Goal: Information Seeking & Learning: Check status

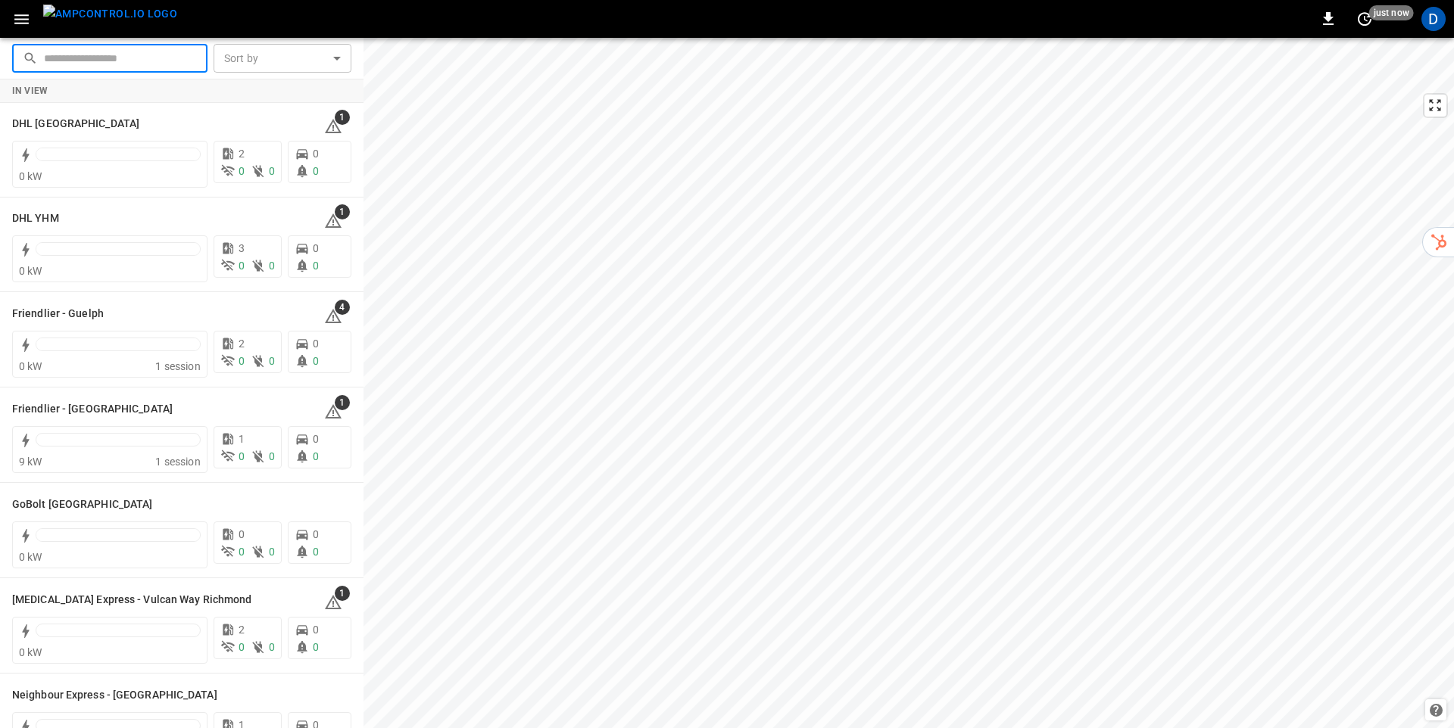
click at [126, 66] on input "text" at bounding box center [120, 58] width 153 height 28
type input "******"
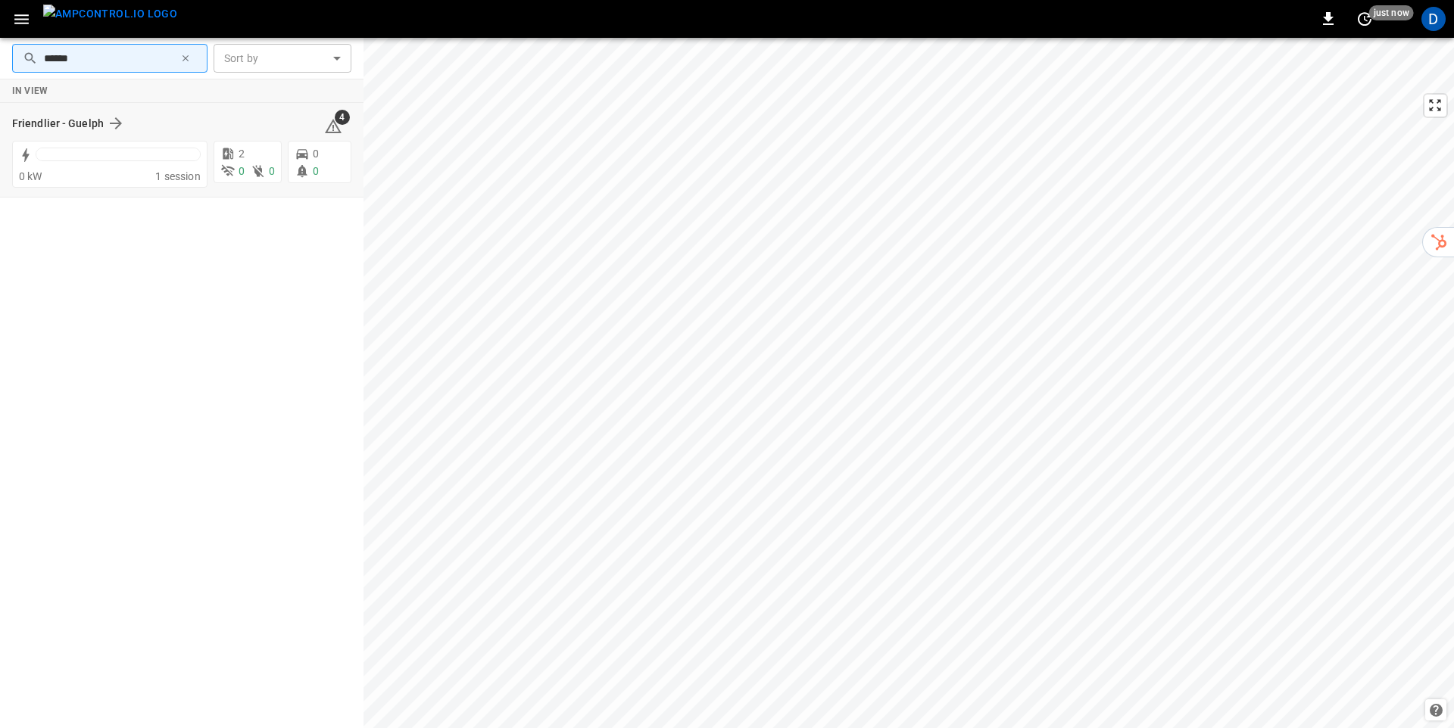
click at [189, 114] on div "Friendlier - Guelph" at bounding box center [159, 123] width 294 height 18
click at [229, 149] on icon at bounding box center [228, 153] width 11 height 11
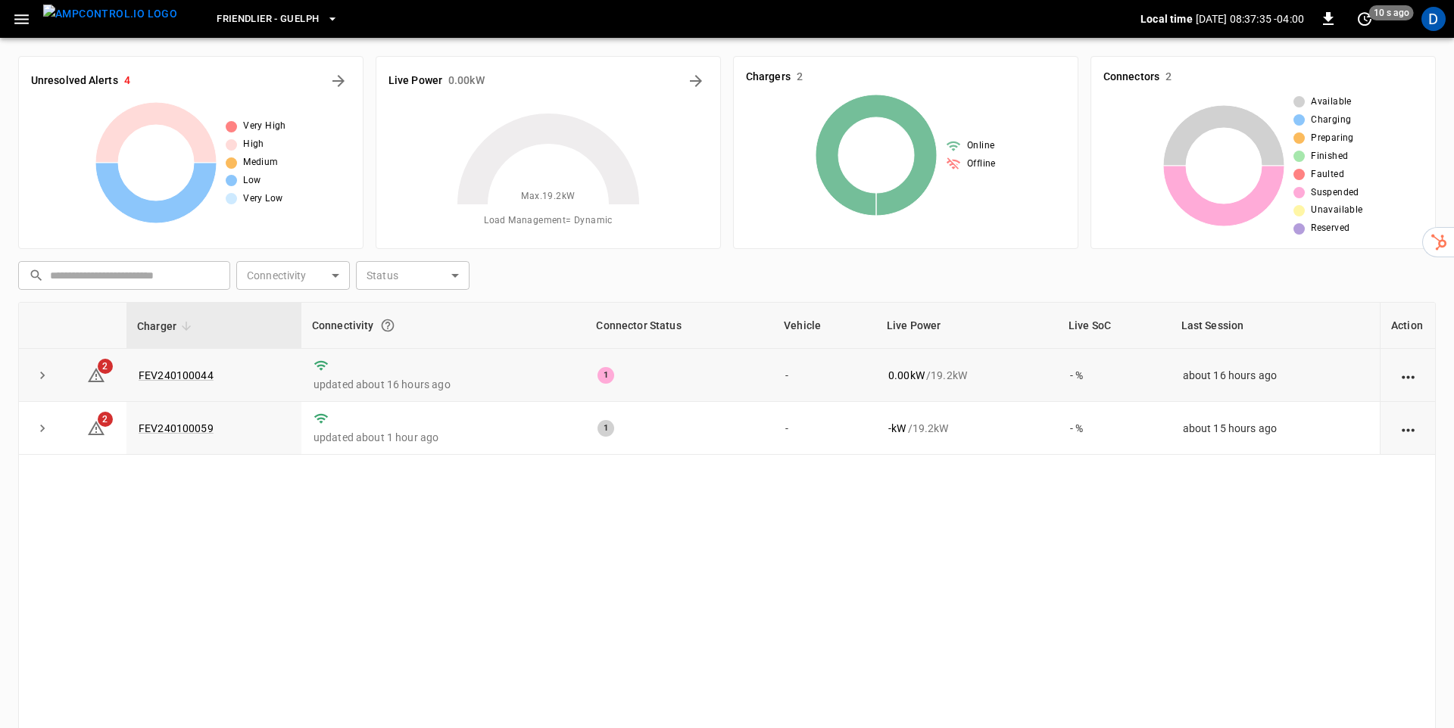
click at [600, 374] on div "1" at bounding box center [605, 375] width 17 height 17
drag, startPoint x: 606, startPoint y: 430, endPoint x: 609, endPoint y: 416, distance: 14.6
click at [606, 430] on div "1" at bounding box center [605, 428] width 17 height 17
click at [35, 371] on icon "expand row" at bounding box center [42, 375] width 15 height 15
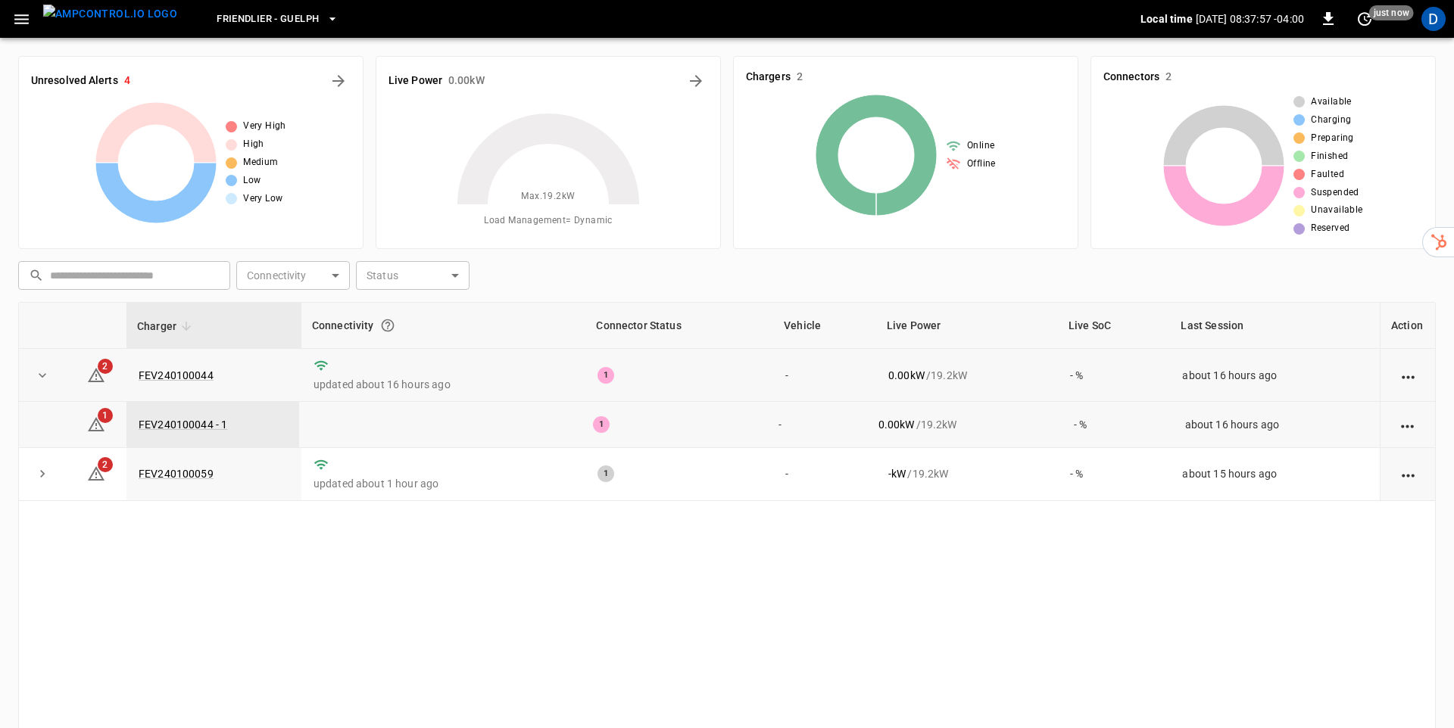
click at [717, 357] on td "1" at bounding box center [679, 375] width 188 height 53
click at [705, 77] on button "Energy Overview" at bounding box center [696, 81] width 24 height 24
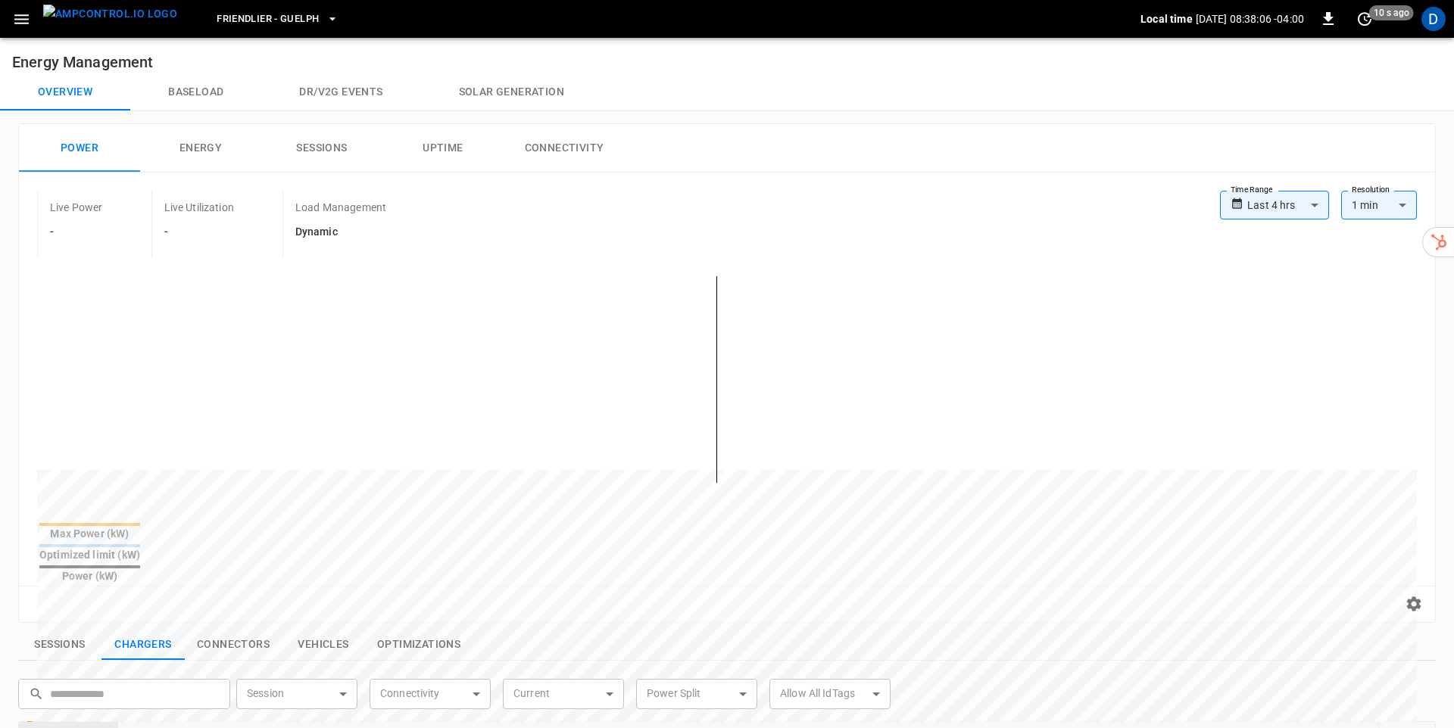
click at [1271, 220] on div "**********" at bounding box center [1318, 212] width 197 height 42
click at [1281, 209] on body "**********" at bounding box center [727, 642] width 1454 height 1285
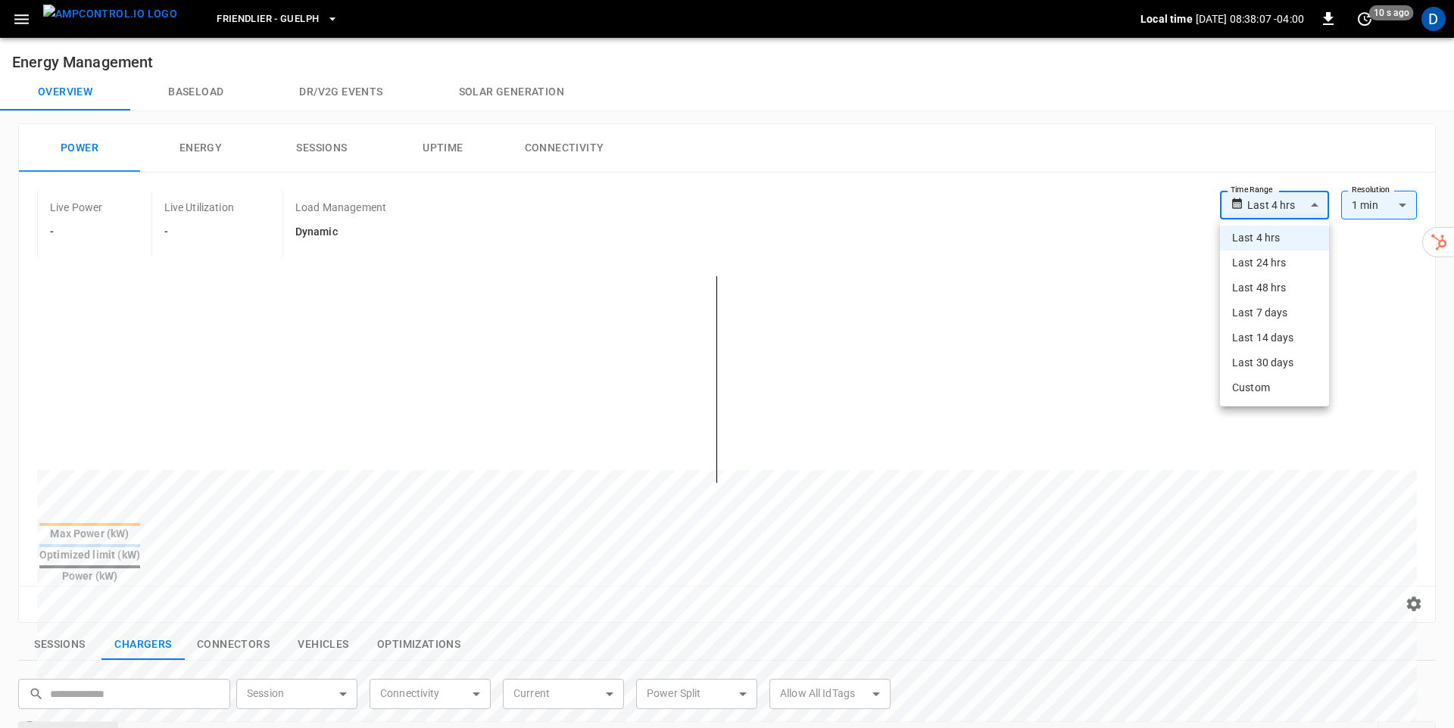
click at [1286, 263] on li "Last 24 hrs" at bounding box center [1274, 263] width 109 height 25
type input "**********"
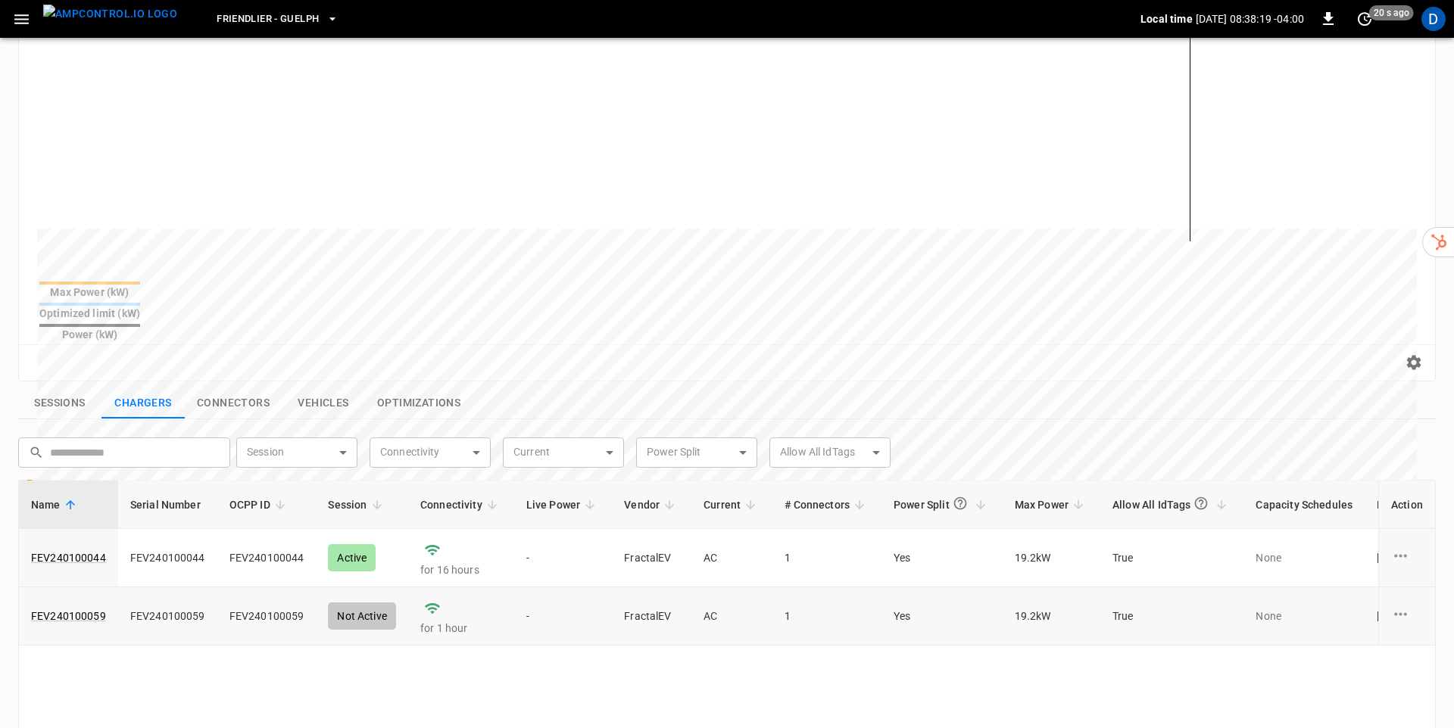
scroll to position [242, 0]
click at [713, 426] on body "**********" at bounding box center [727, 400] width 1454 height 1285
click at [953, 394] on div at bounding box center [727, 364] width 1454 height 728
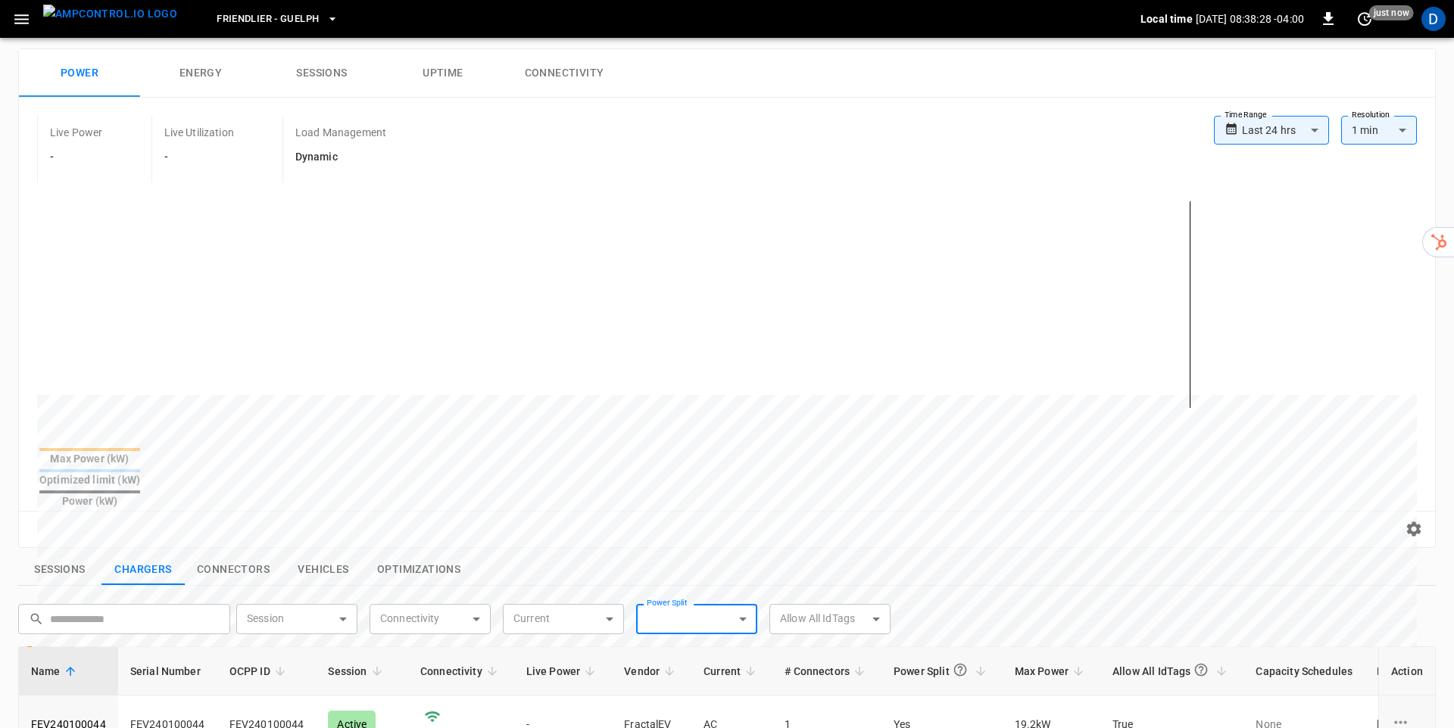
scroll to position [23, 0]
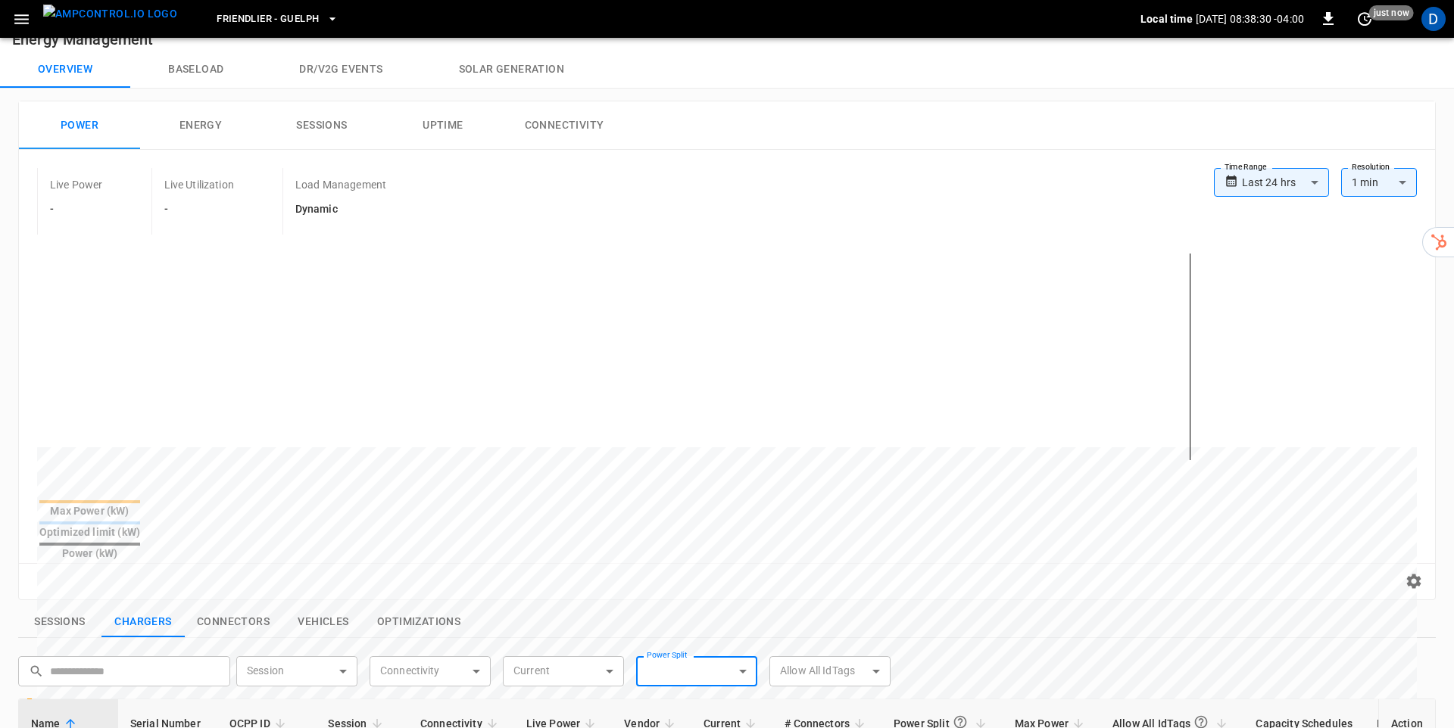
click at [207, 126] on button "Energy" at bounding box center [200, 125] width 121 height 48
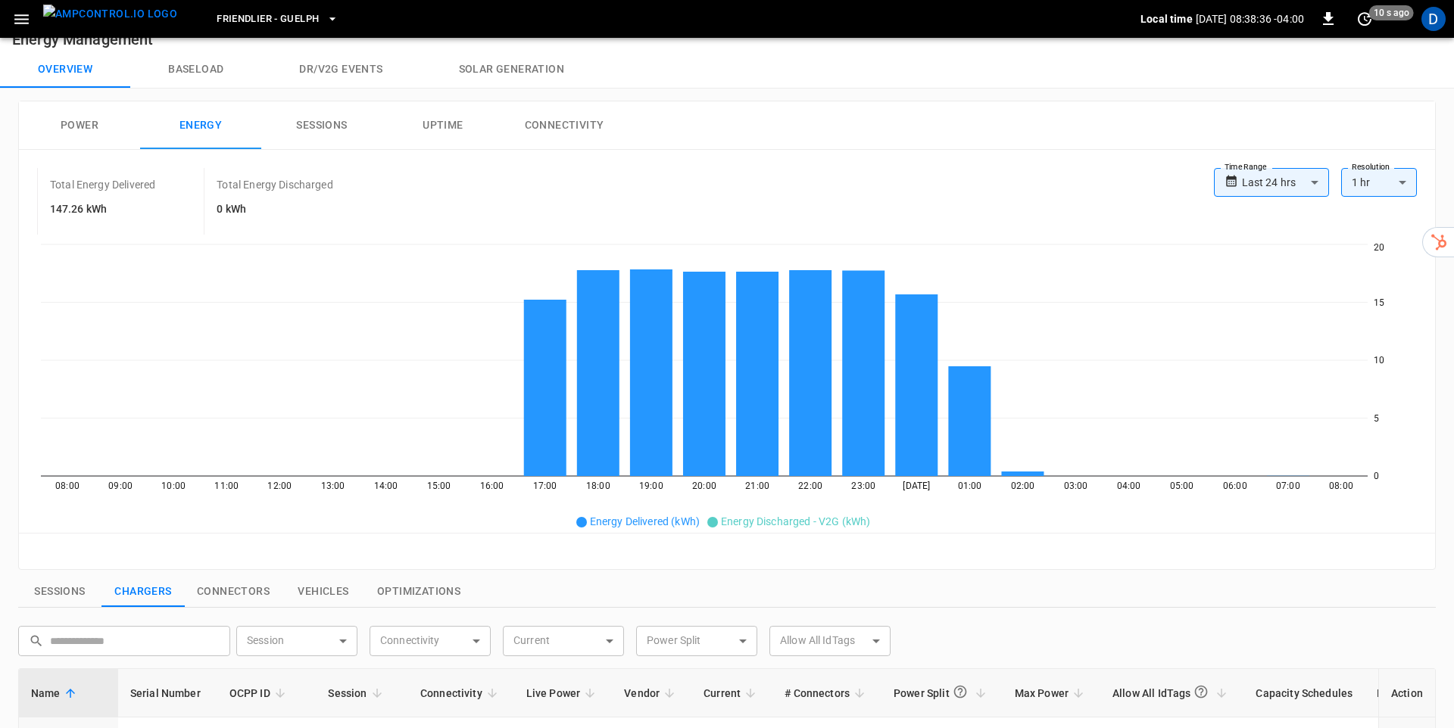
click at [323, 129] on button "Sessions" at bounding box center [321, 125] width 121 height 48
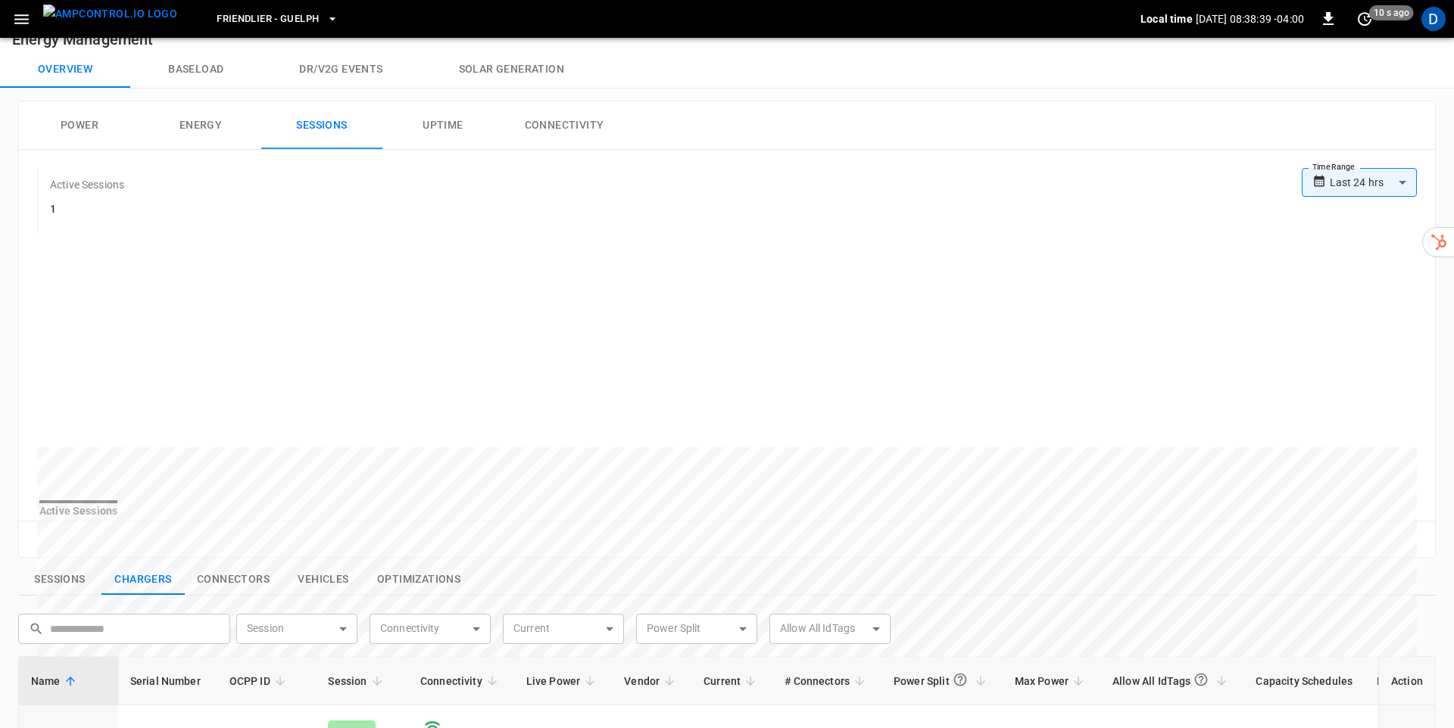
click at [477, 115] on button "Uptime" at bounding box center [442, 125] width 121 height 48
click at [582, 123] on button "Connectivity" at bounding box center [564, 125] width 121 height 48
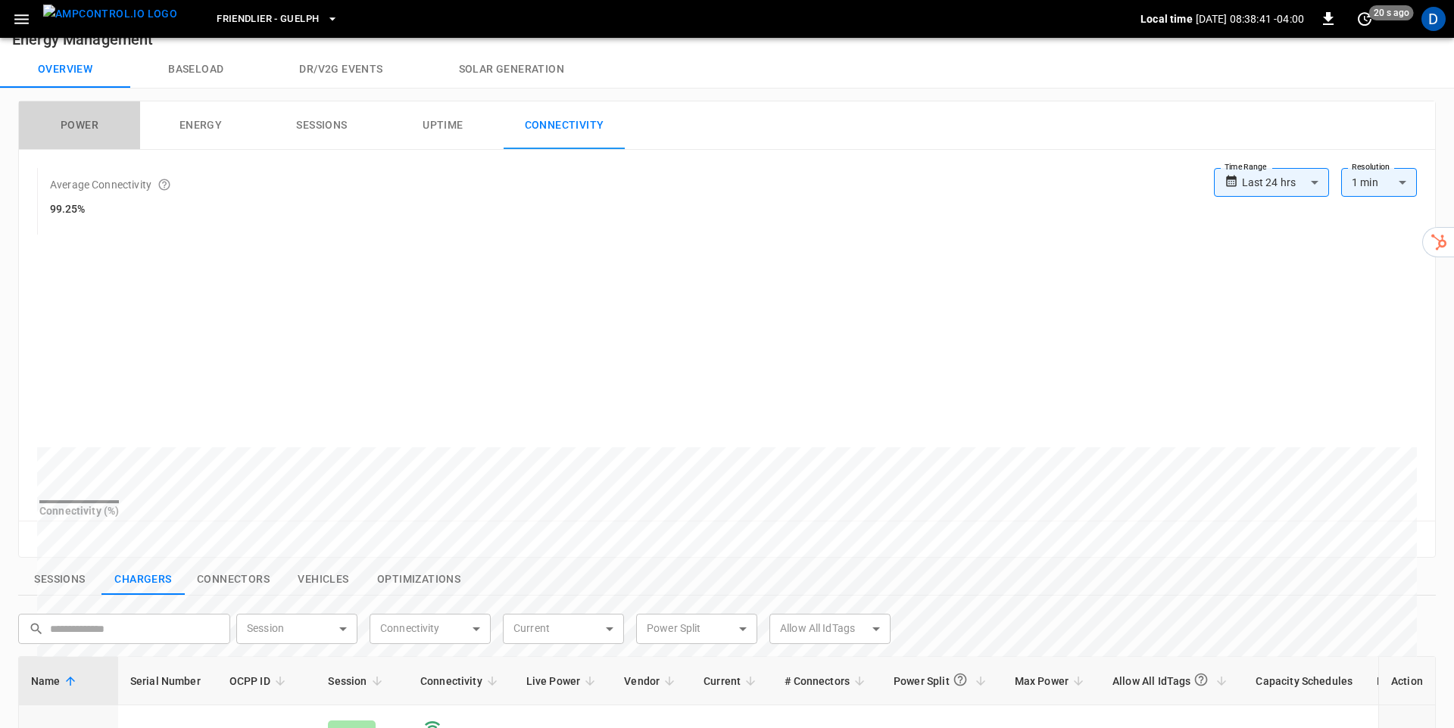
click at [69, 129] on button "Power" at bounding box center [79, 125] width 121 height 48
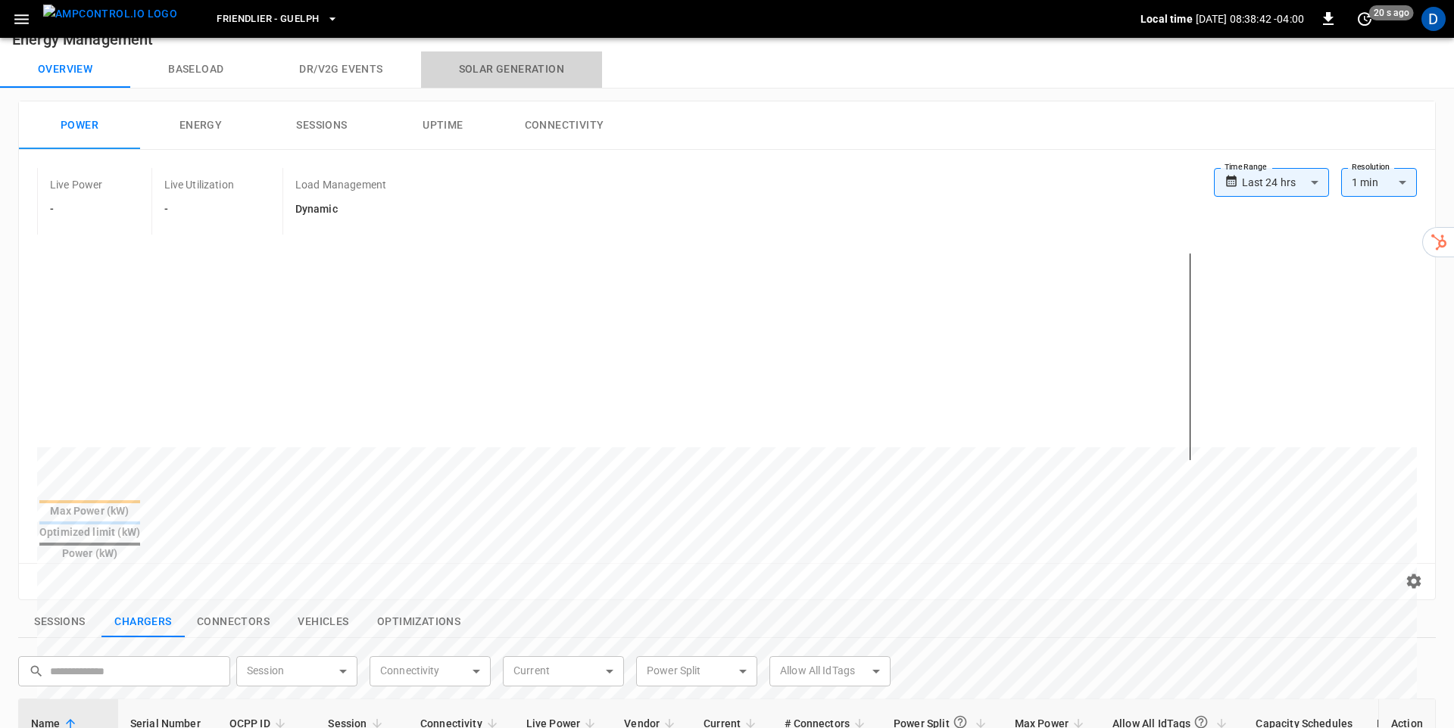
click at [523, 67] on button "Solar generation" at bounding box center [511, 69] width 181 height 36
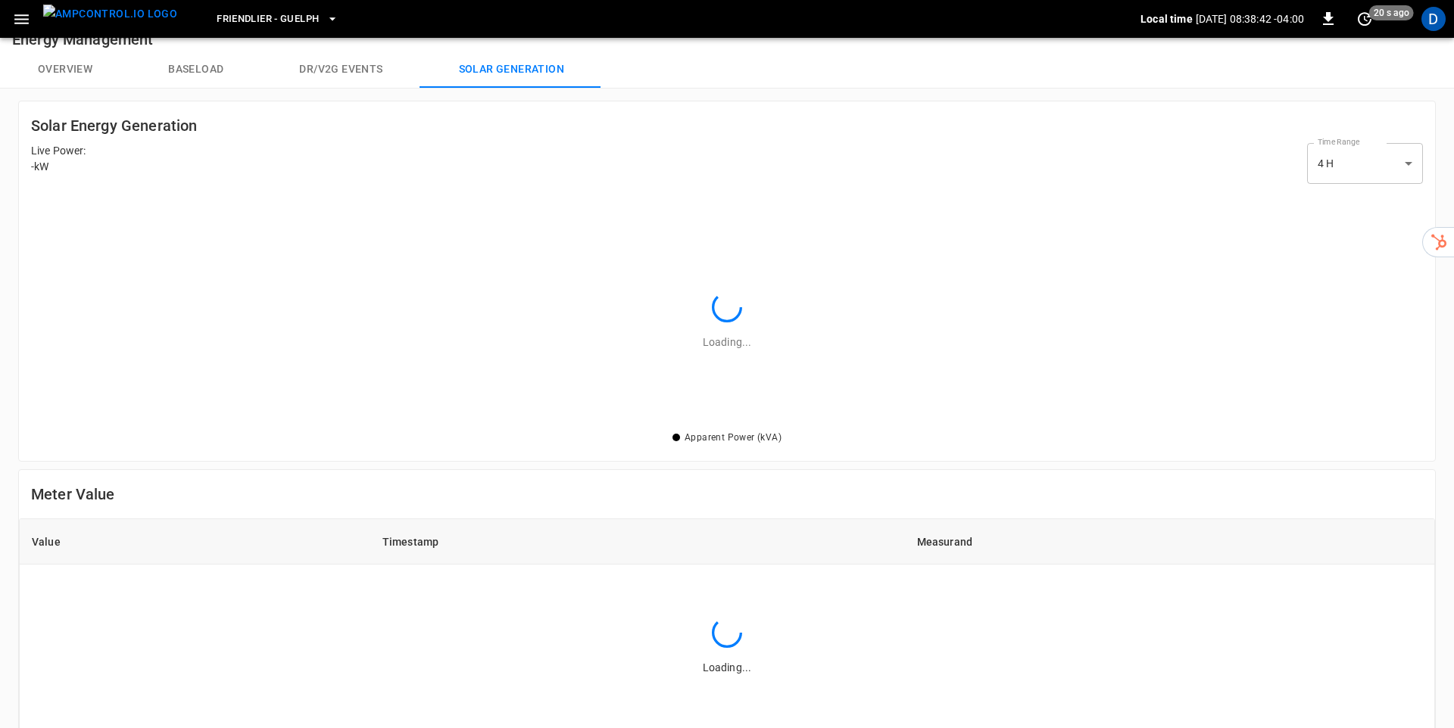
scroll to position [238, 1392]
click at [299, 57] on button "Dr/V2G events" at bounding box center [340, 69] width 159 height 36
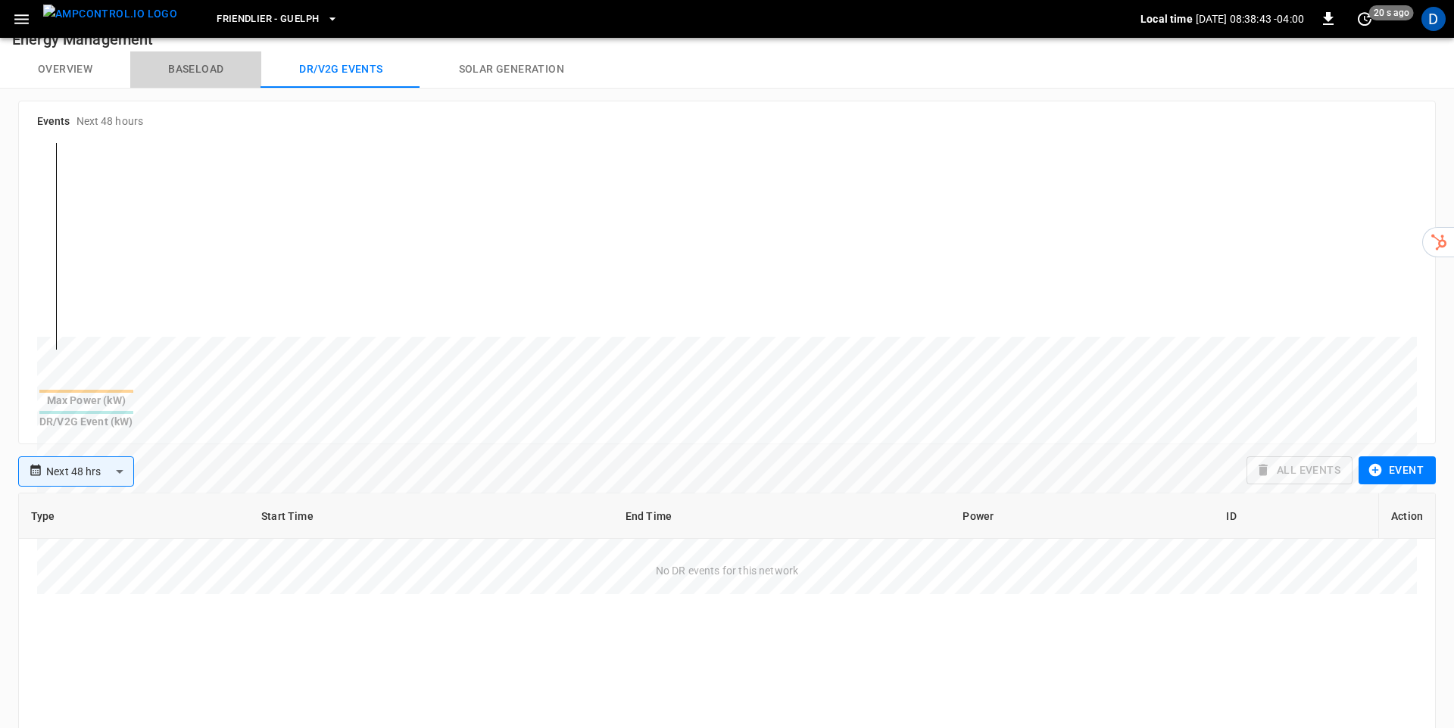
click at [183, 66] on button "Baseload" at bounding box center [195, 69] width 131 height 36
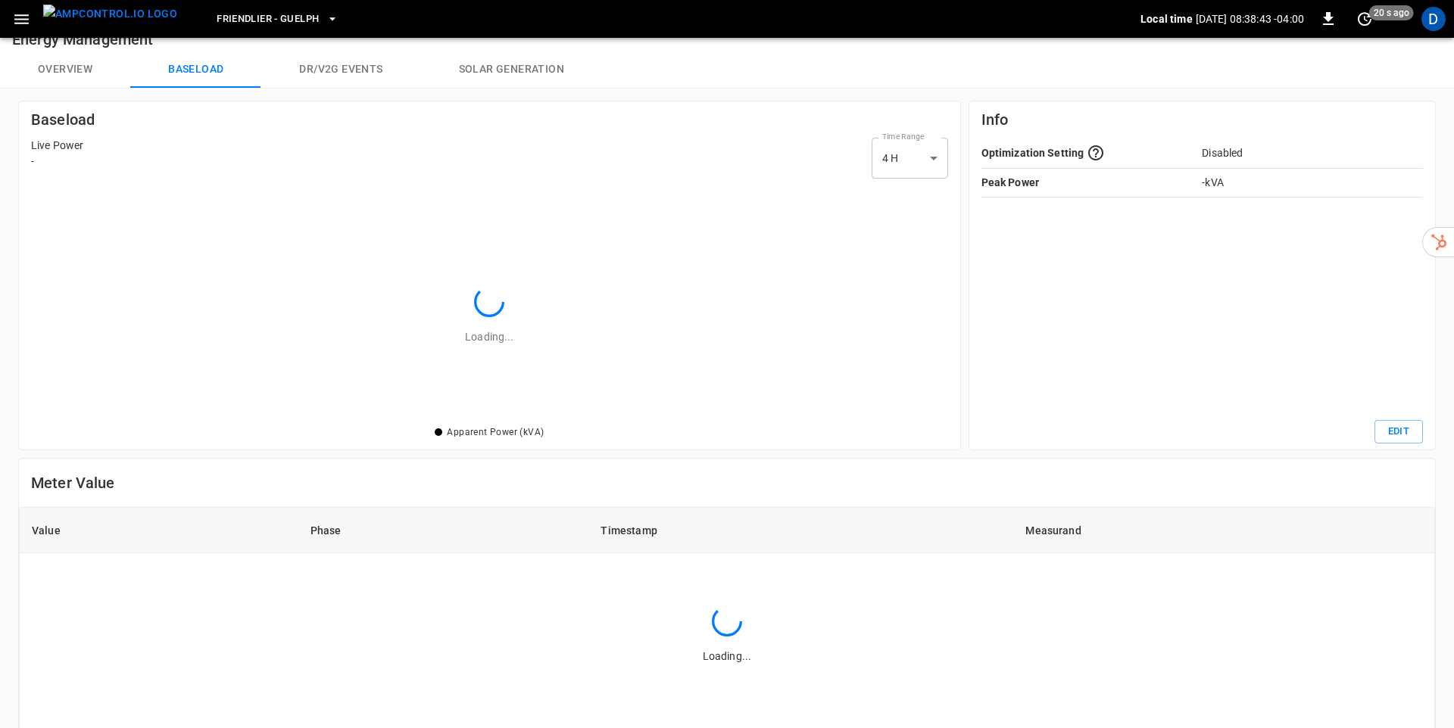
scroll to position [238, 916]
click at [55, 68] on button "Overview" at bounding box center [65, 69] width 130 height 36
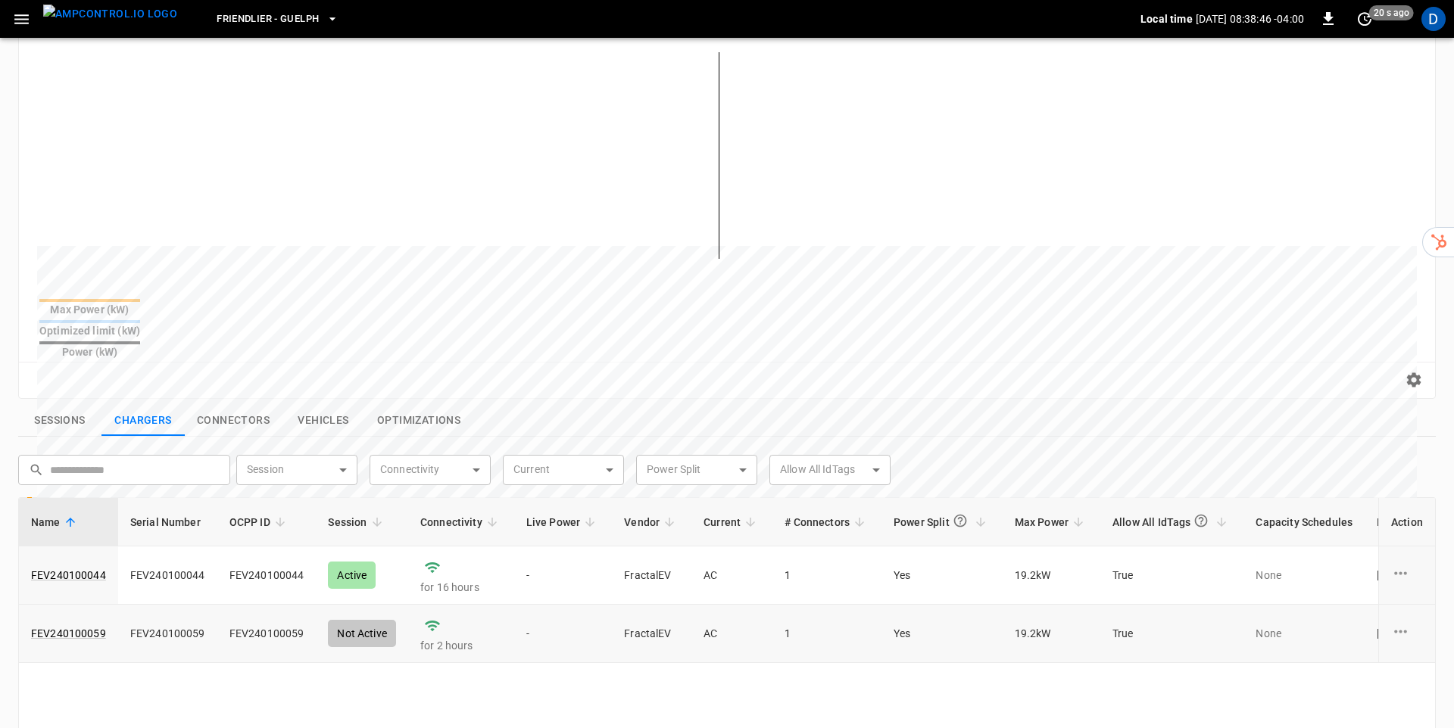
scroll to position [419, 0]
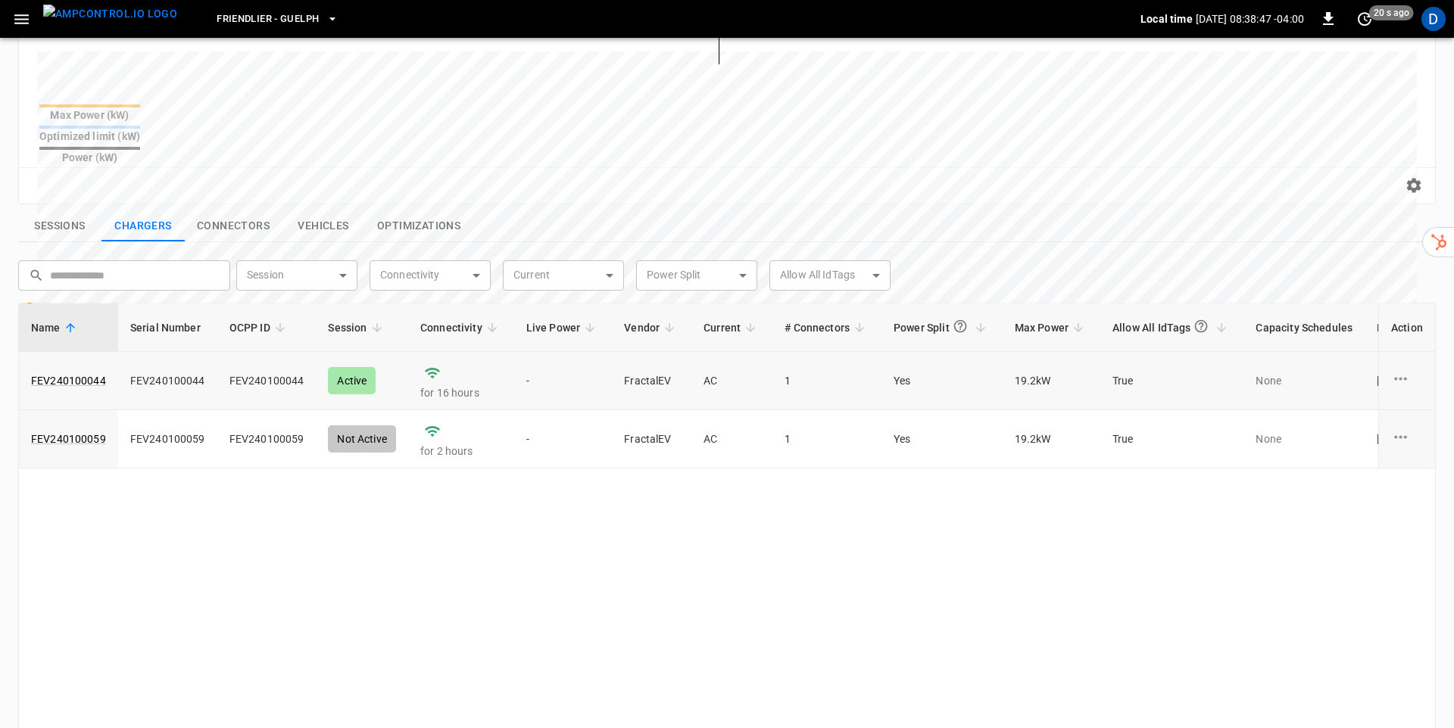
click at [575, 359] on td "-" at bounding box center [563, 381] width 98 height 58
click at [70, 370] on link "FEV240100044" at bounding box center [68, 380] width 81 height 21
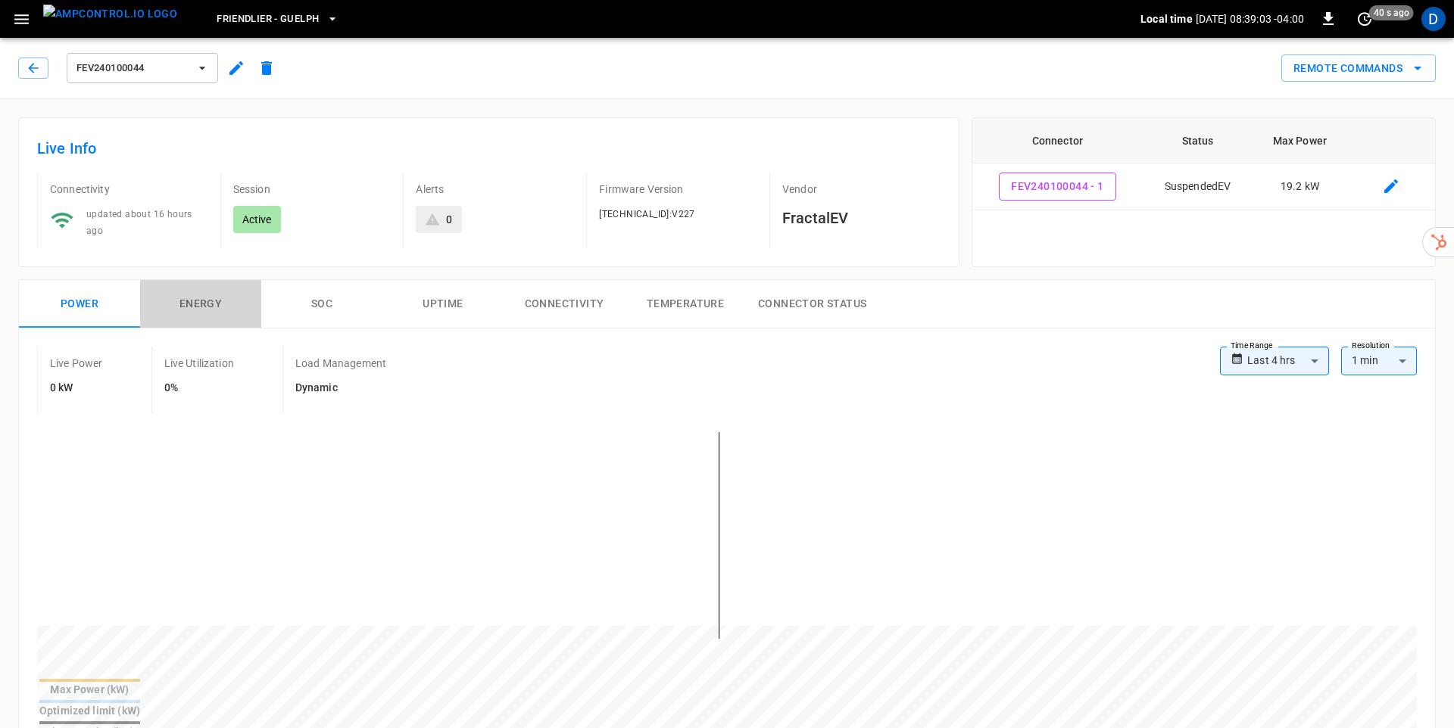
click at [204, 310] on button "Energy" at bounding box center [200, 304] width 121 height 48
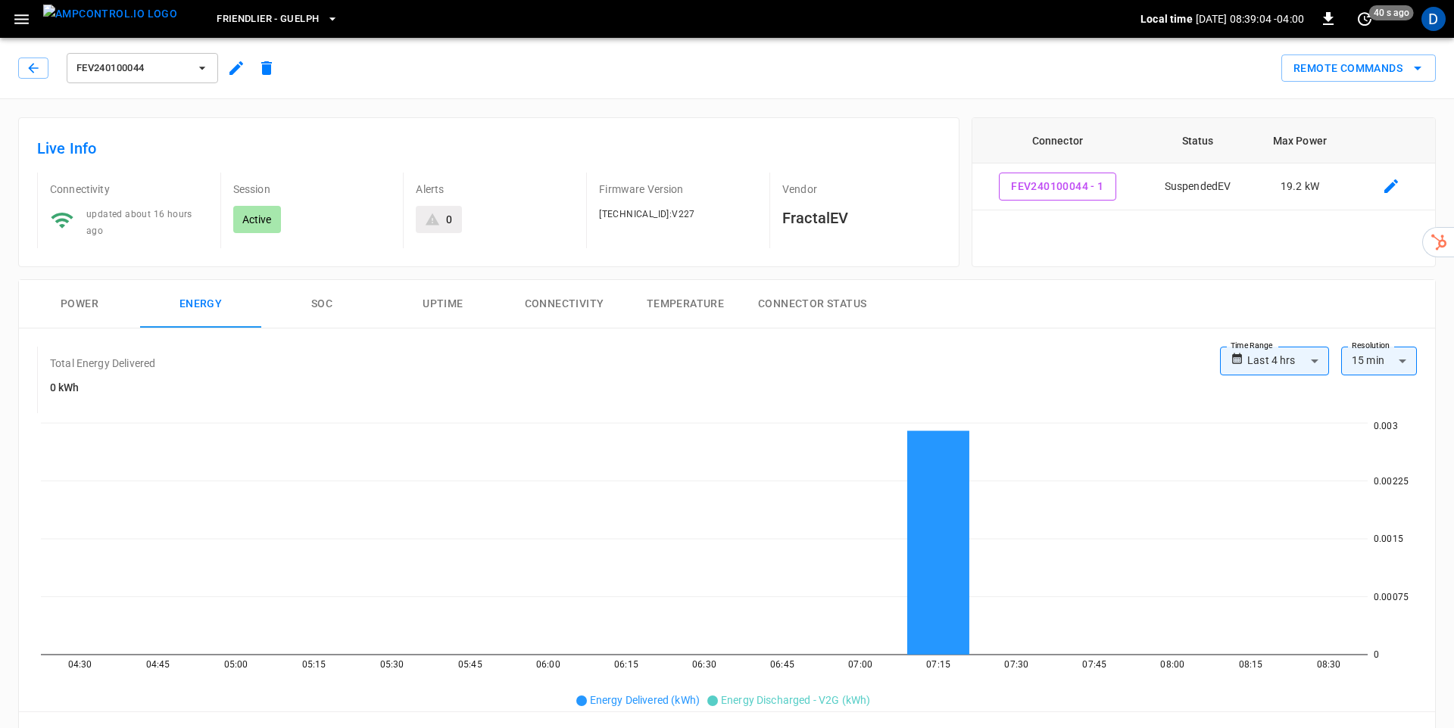
click at [322, 303] on button "SOC" at bounding box center [321, 304] width 121 height 48
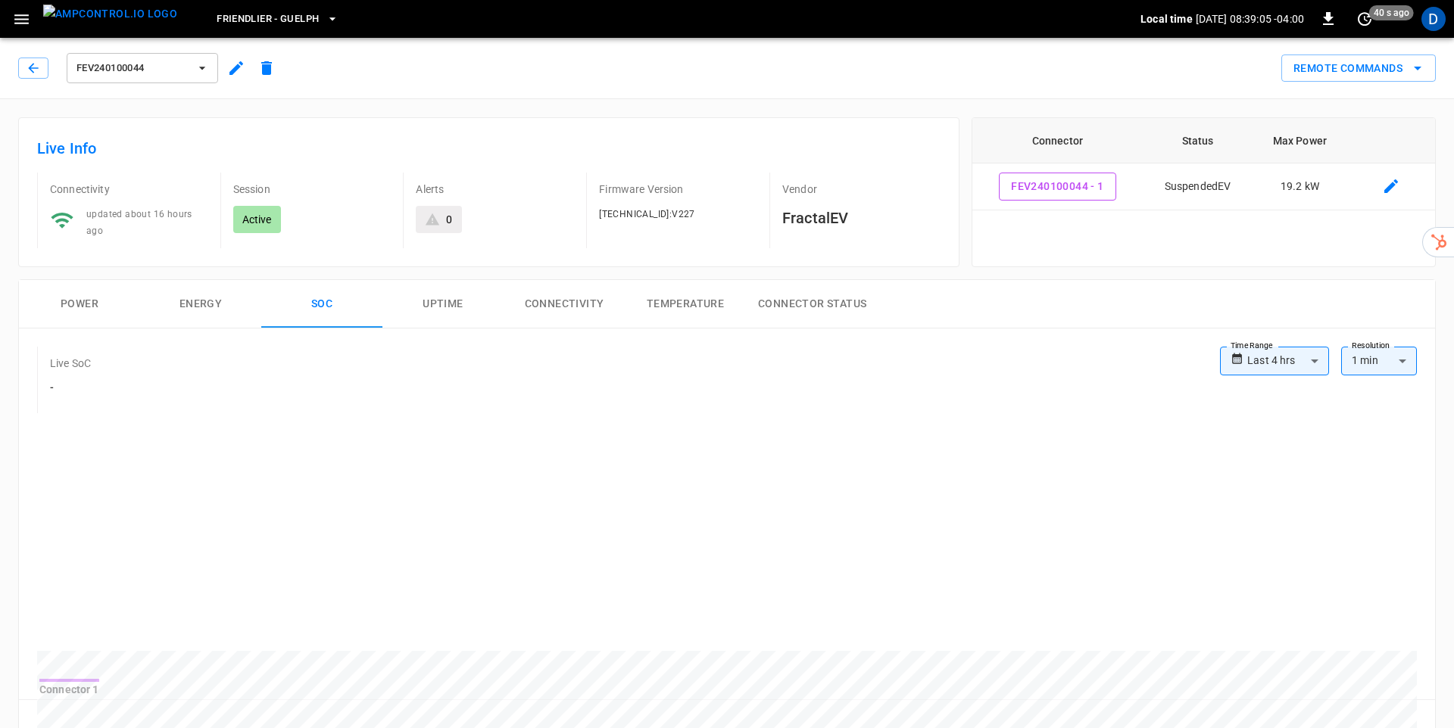
drag, startPoint x: 455, startPoint y: 301, endPoint x: 481, endPoint y: 299, distance: 25.8
click at [455, 301] on button "Uptime" at bounding box center [442, 304] width 121 height 48
click at [587, 298] on button "Connectivity" at bounding box center [564, 304] width 121 height 48
click at [694, 297] on button "Temperature" at bounding box center [685, 304] width 121 height 48
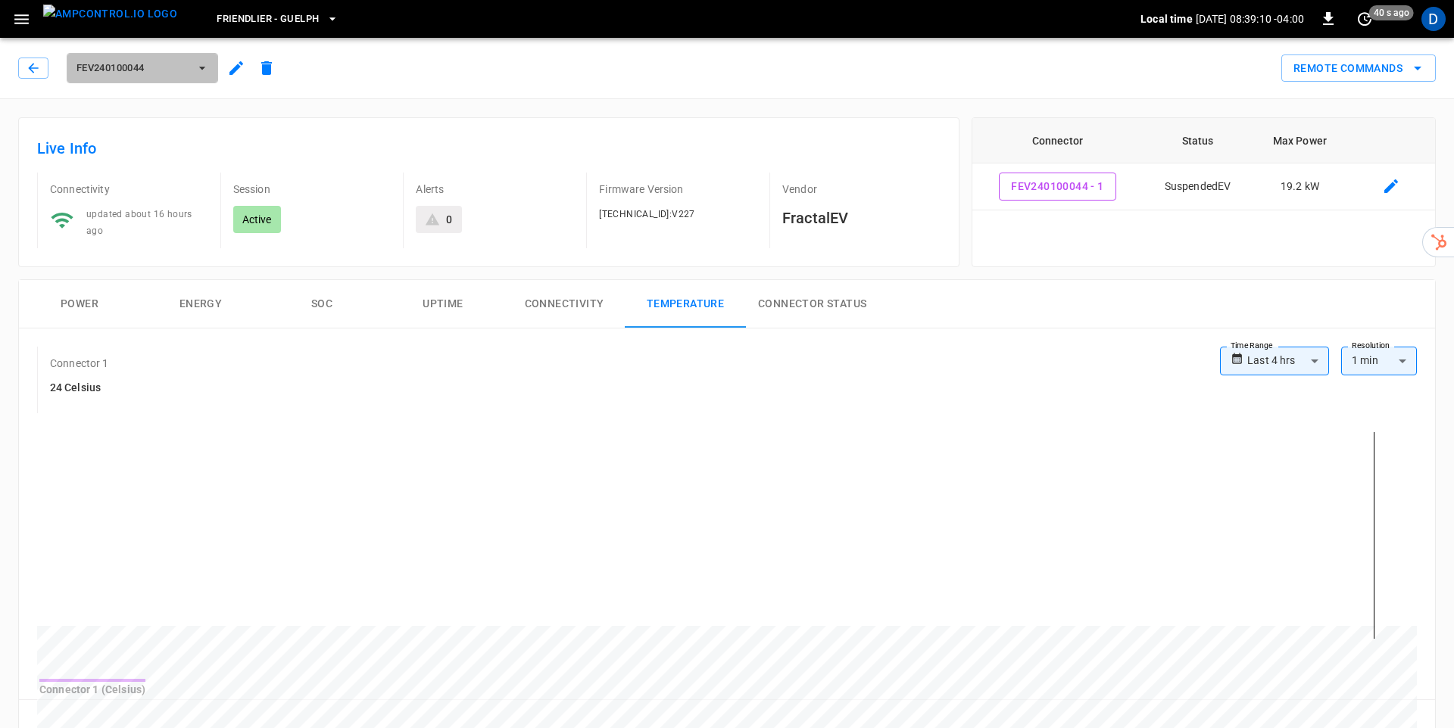
click at [201, 64] on icon "button" at bounding box center [202, 68] width 15 height 15
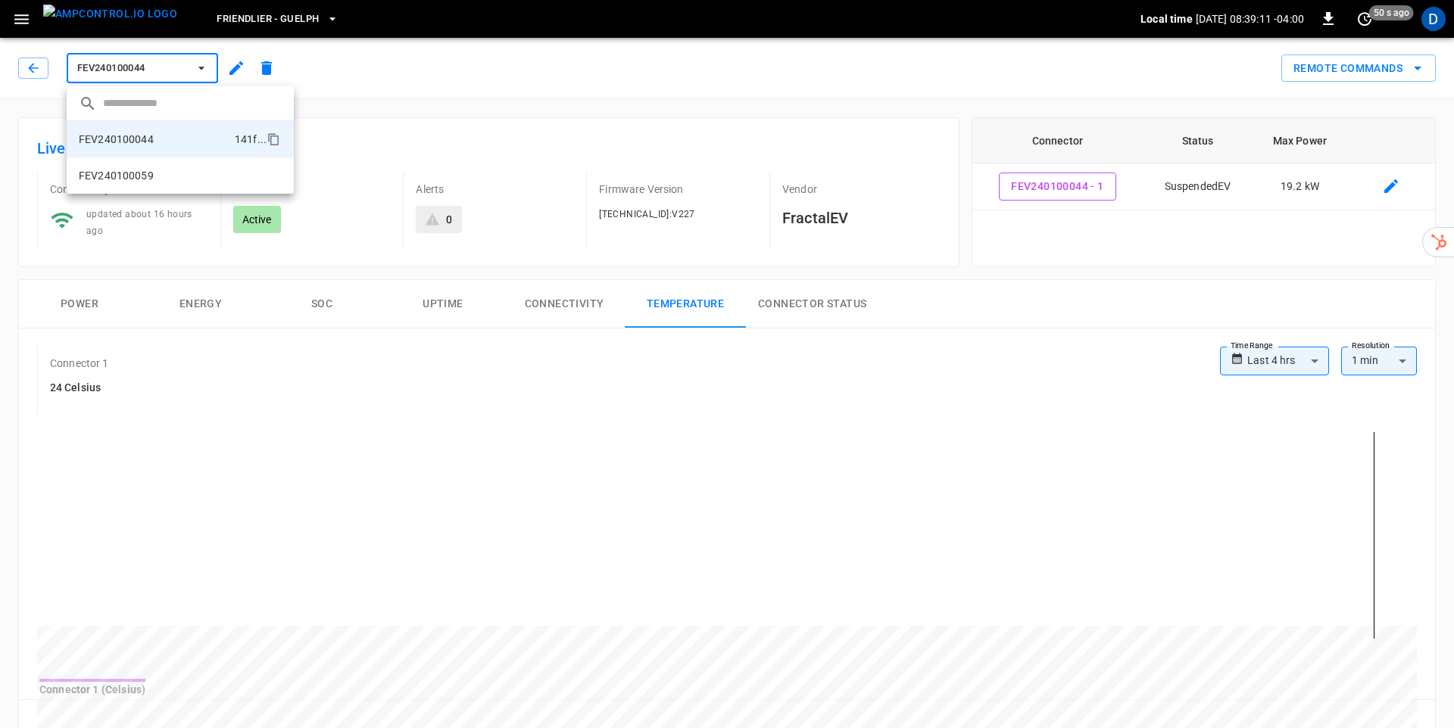
click at [161, 161] on li "FEV240100059 aa12 ..." at bounding box center [180, 175] width 227 height 36
